Goal: Task Accomplishment & Management: Complete application form

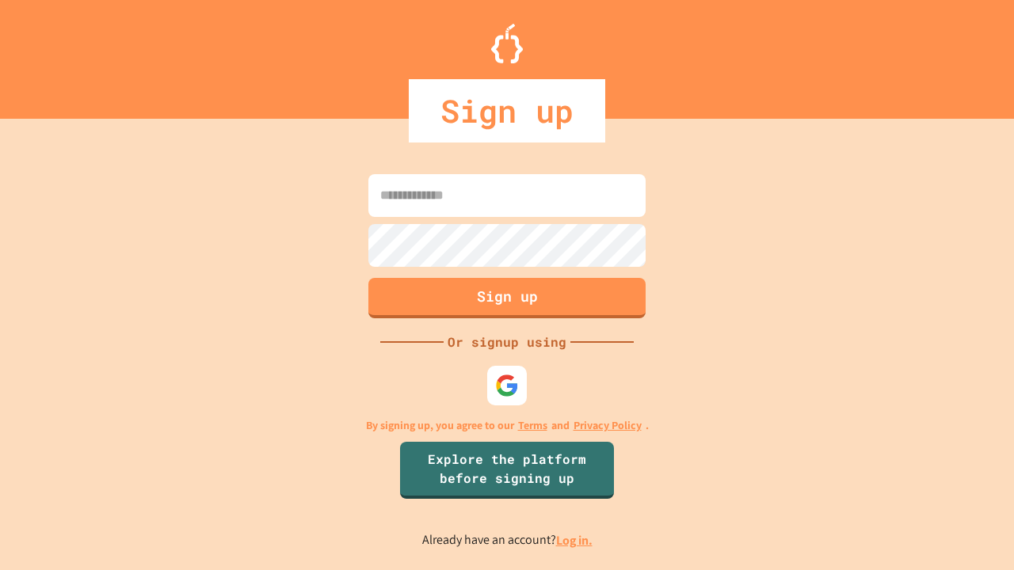
click at [575, 540] on link "Log in." at bounding box center [574, 540] width 36 height 17
